Goal: Task Accomplishment & Management: Manage account settings

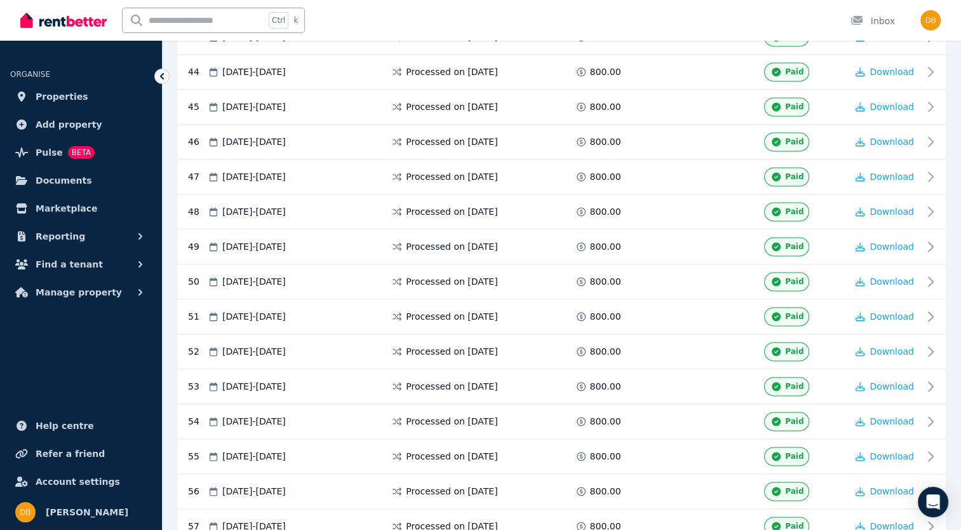
scroll to position [1778, 0]
click at [47, 156] on span "Pulse" at bounding box center [49, 152] width 27 height 15
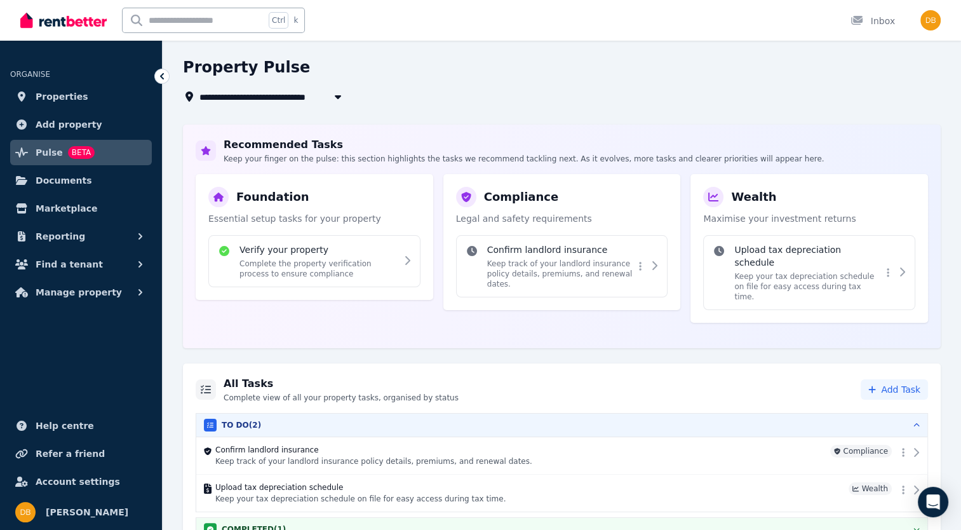
scroll to position [114, 0]
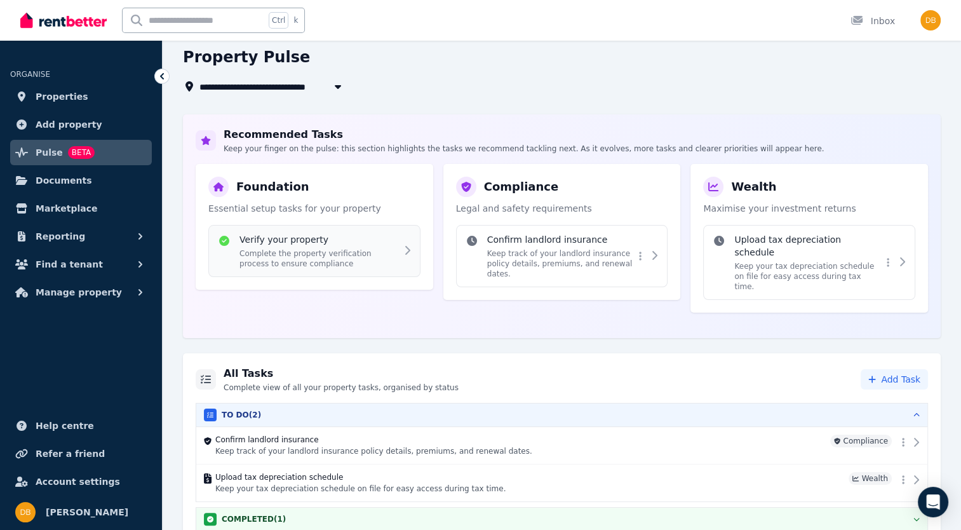
click at [394, 252] on p "Complete the property verification process to ensure compliance" at bounding box center [317, 258] width 157 height 20
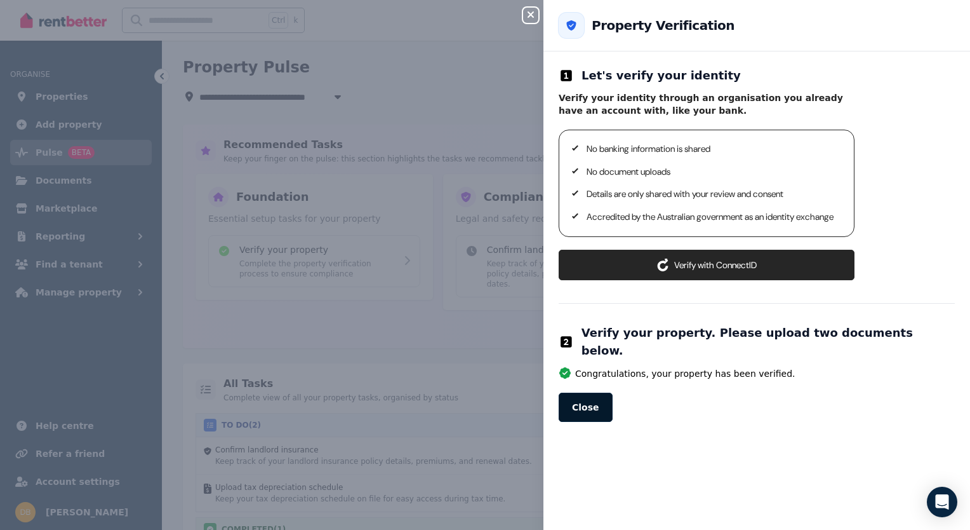
click at [585, 401] on button "Close" at bounding box center [586, 406] width 54 height 29
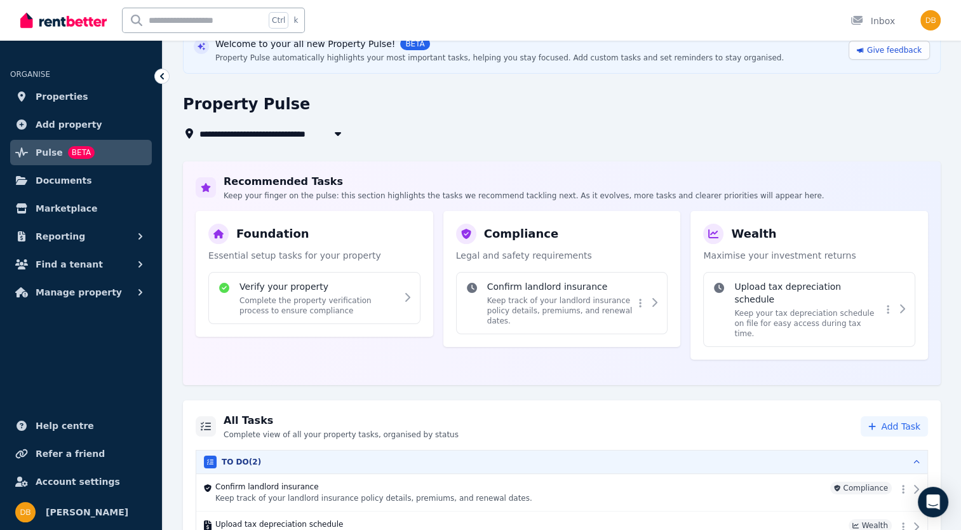
scroll to position [114, 0]
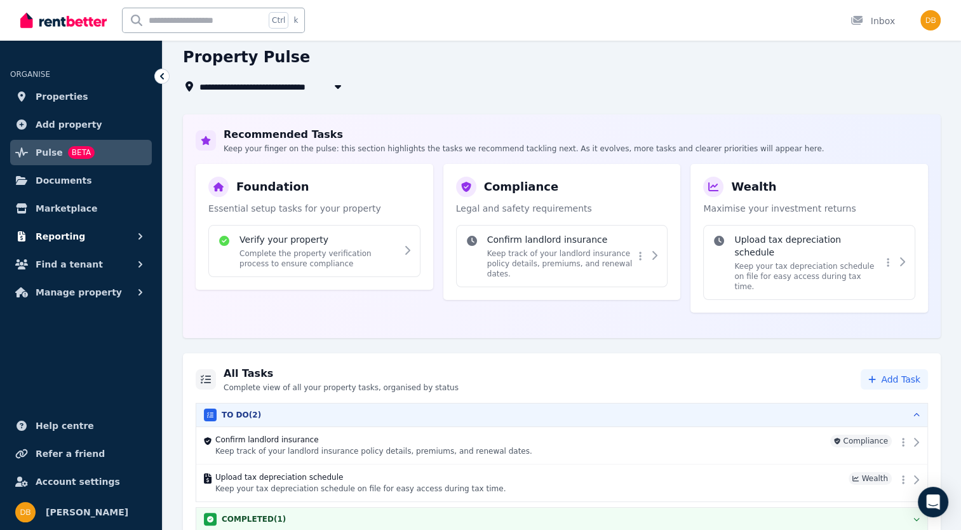
click at [65, 243] on span "Reporting" at bounding box center [61, 236] width 50 height 15
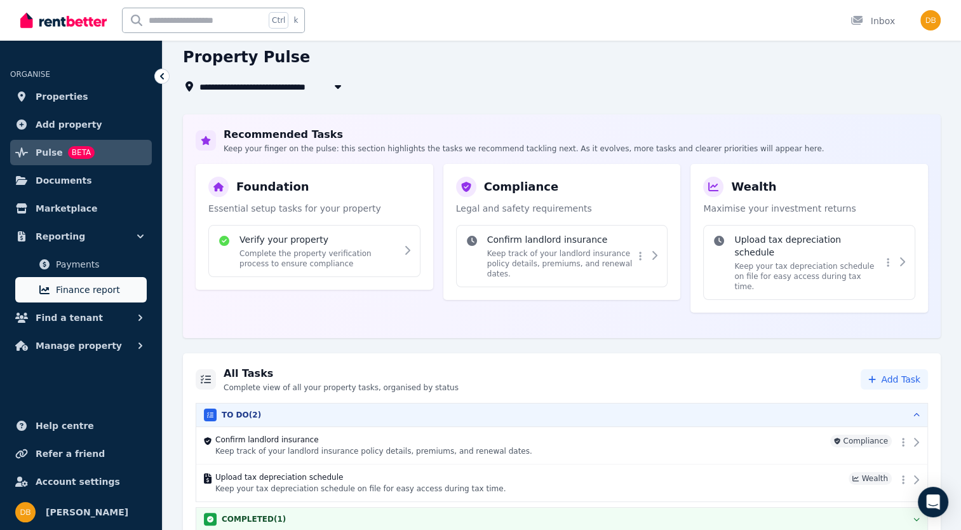
click at [79, 293] on span "Finance report" at bounding box center [99, 289] width 86 height 15
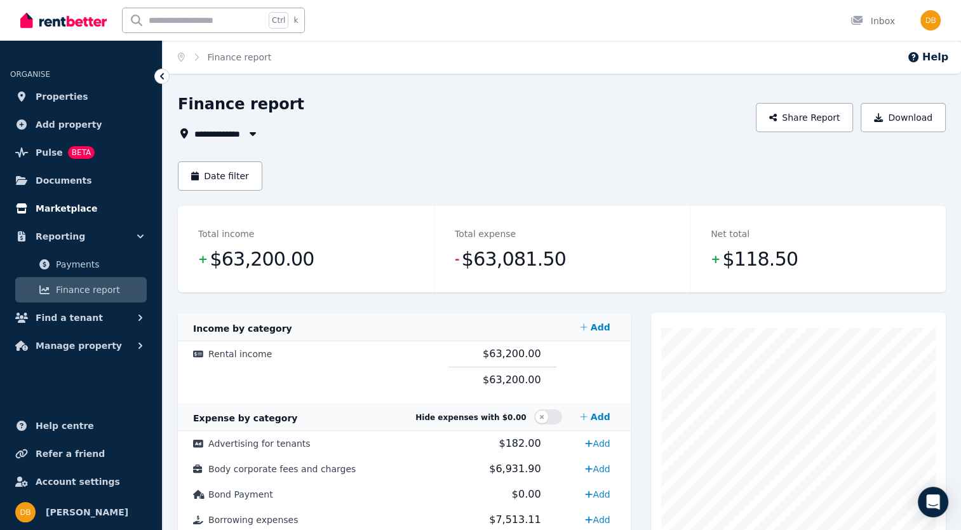
click at [61, 204] on span "Marketplace" at bounding box center [67, 208] width 62 height 15
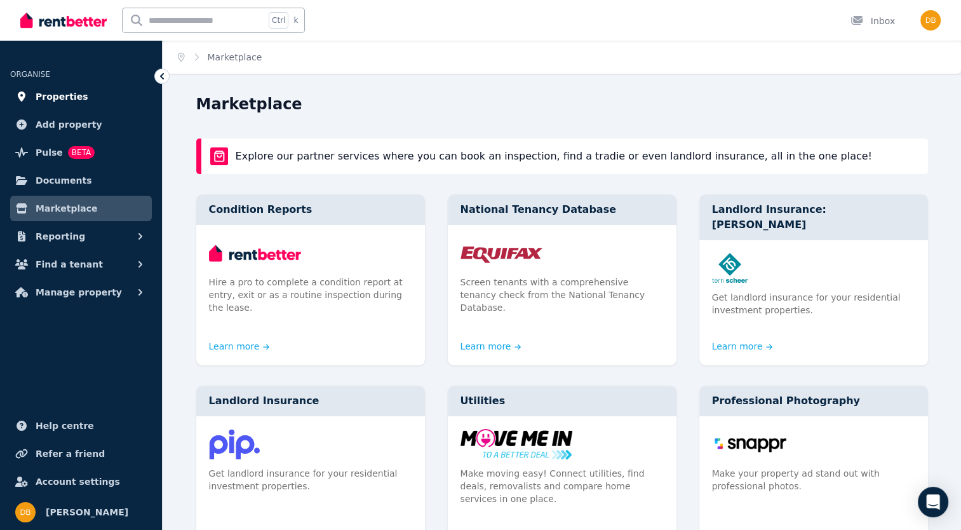
click at [51, 97] on span "Properties" at bounding box center [62, 96] width 53 height 15
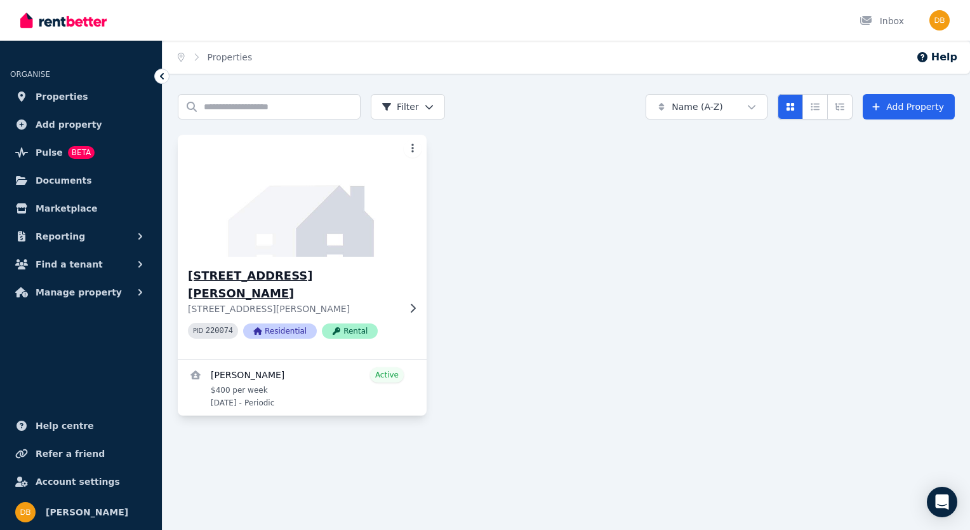
click at [413, 303] on icon at bounding box center [412, 308] width 13 height 10
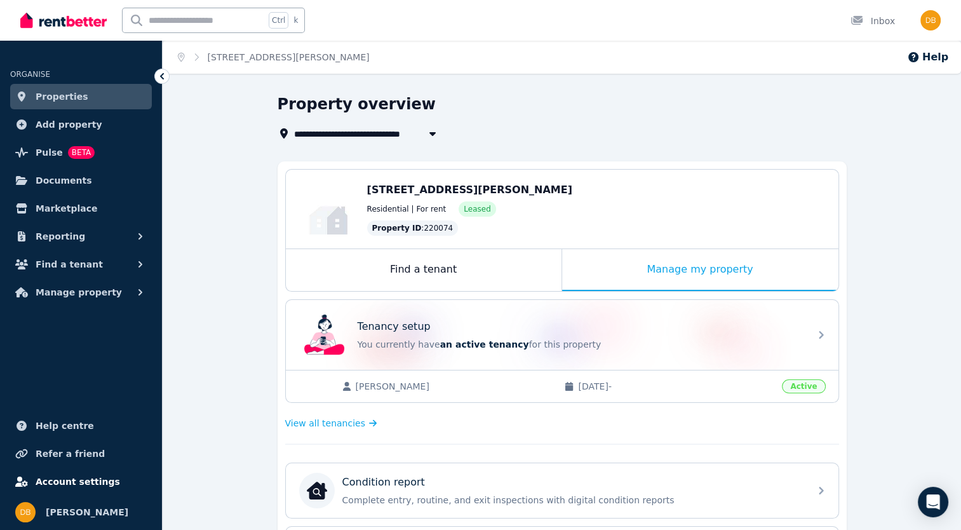
click at [79, 486] on span "Account settings" at bounding box center [78, 481] width 84 height 15
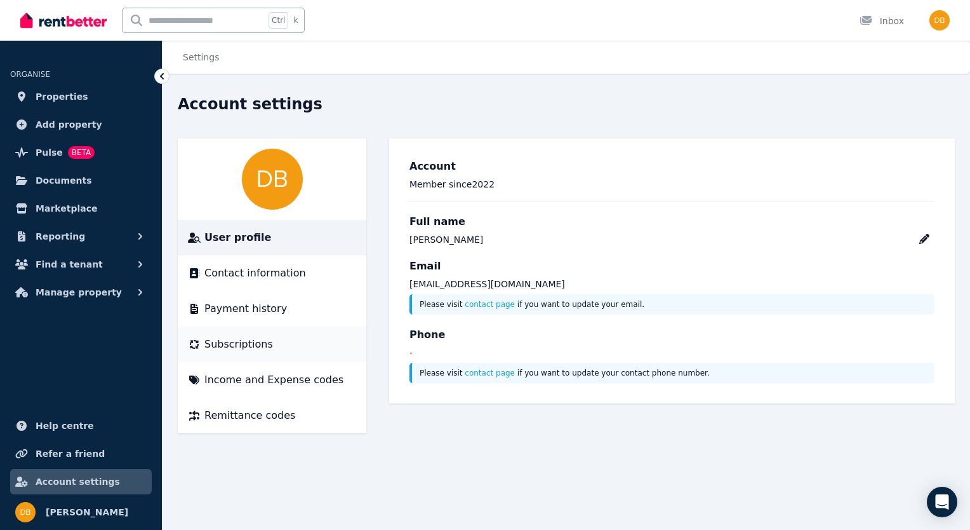
click at [241, 351] on span "Subscriptions" at bounding box center [238, 344] width 69 height 15
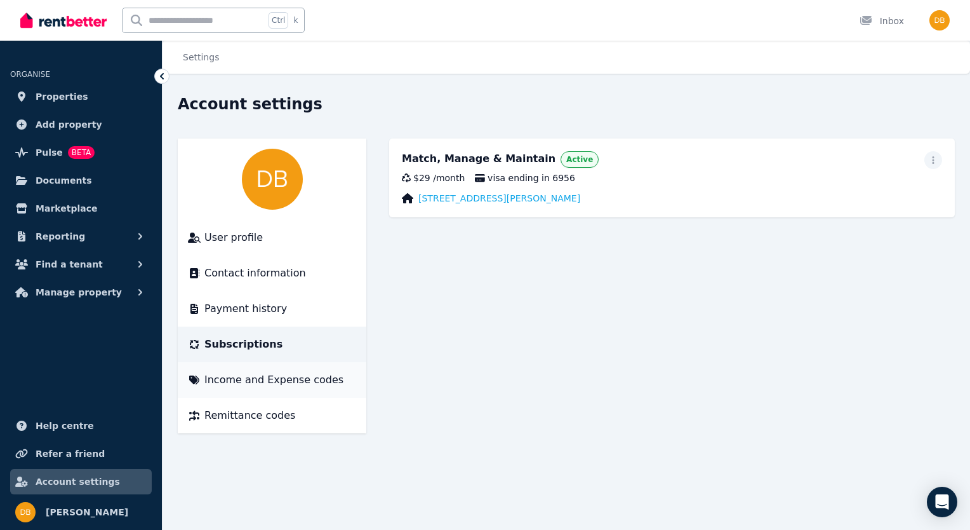
click at [274, 379] on span "Income and Expense codes" at bounding box center [273, 379] width 139 height 15
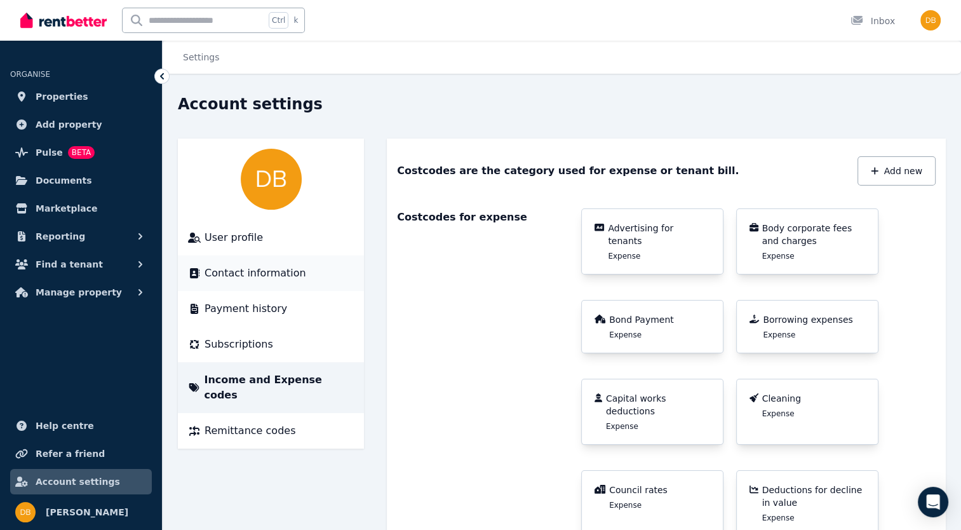
click at [275, 269] on span "Contact information" at bounding box center [255, 272] width 102 height 15
